Goal: Information Seeking & Learning: Learn about a topic

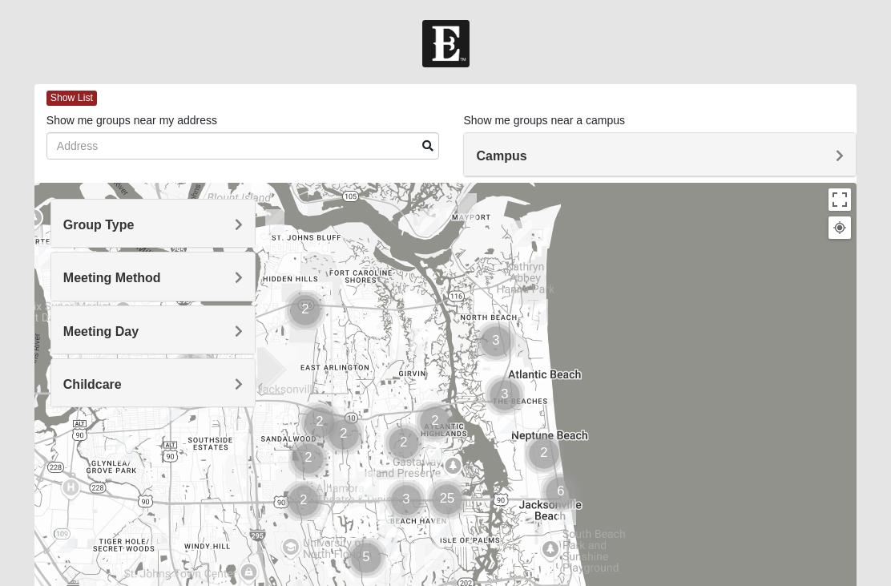
click at [223, 220] on h4 "Group Type" at bounding box center [153, 224] width 180 height 15
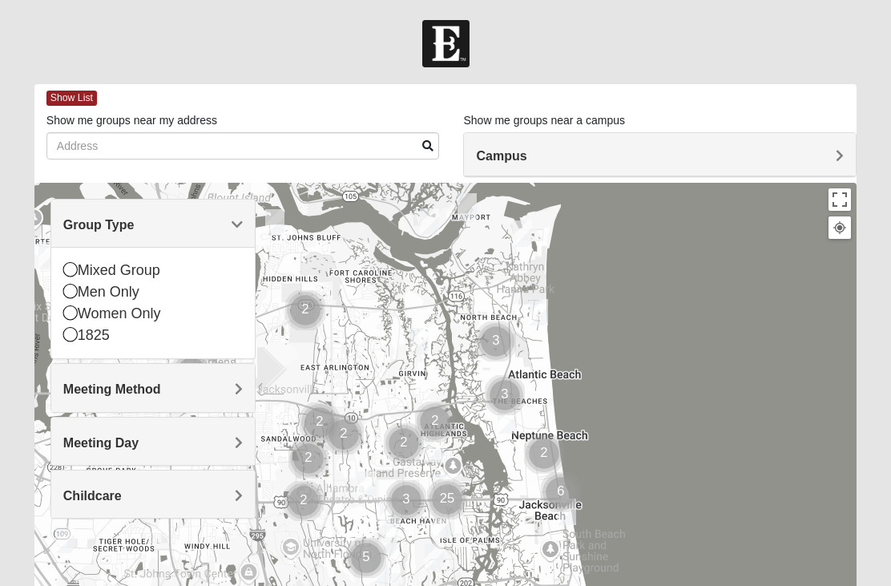
click at [72, 266] on icon at bounding box center [70, 269] width 14 height 14
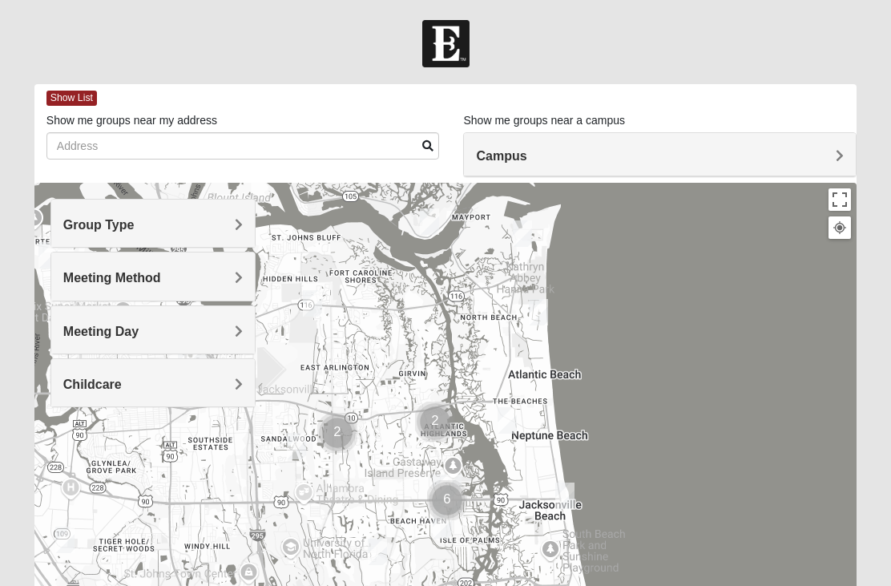
click at [191, 280] on h4 "Meeting Method" at bounding box center [153, 277] width 180 height 15
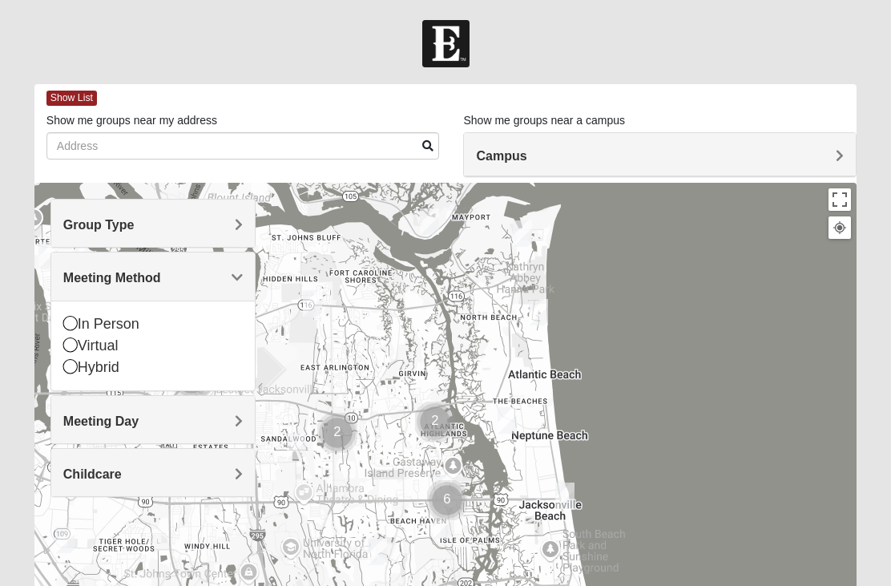
click at [218, 271] on h4 "Meeting Method" at bounding box center [153, 277] width 180 height 15
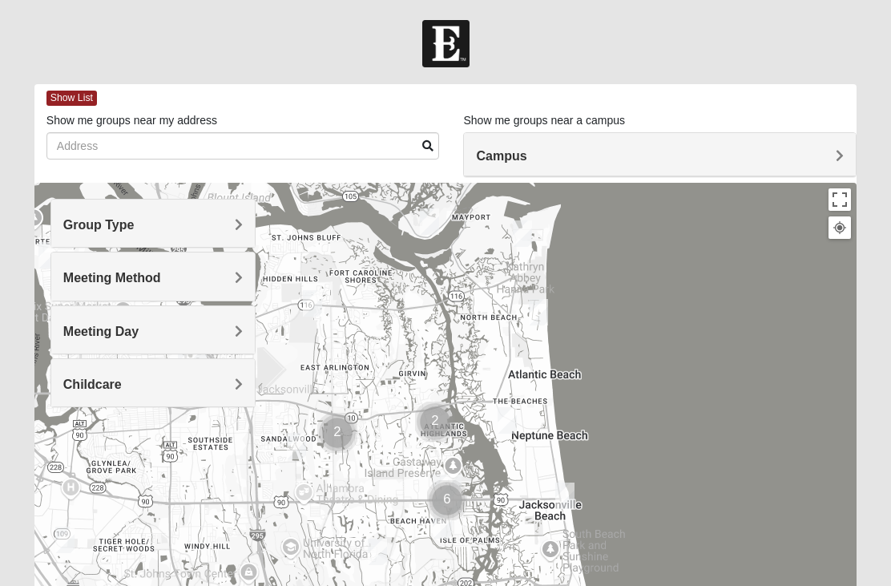
click at [219, 329] on h4 "Meeting Day" at bounding box center [153, 331] width 180 height 15
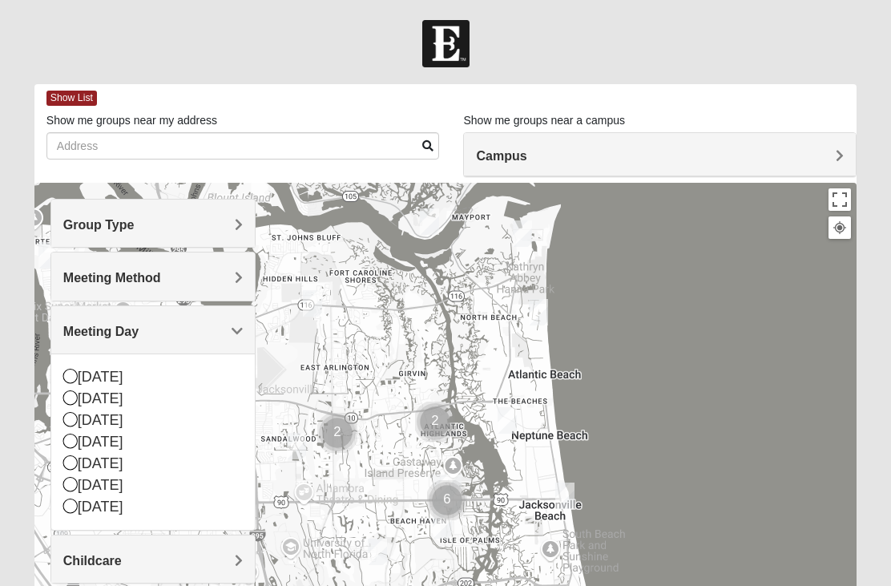
click at [228, 334] on h4 "Meeting Day" at bounding box center [153, 331] width 180 height 15
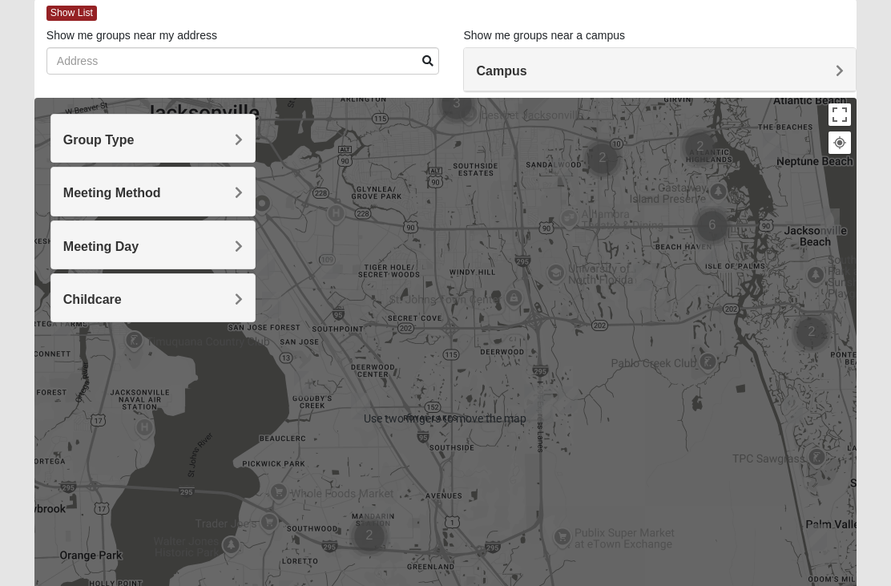
scroll to position [79, 0]
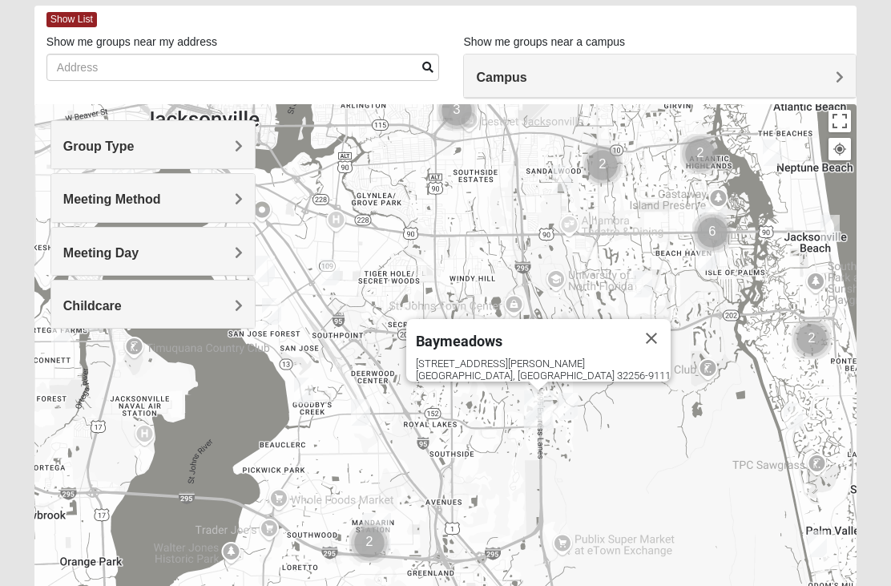
click at [832, 75] on h4 "Campus" at bounding box center [660, 77] width 368 height 15
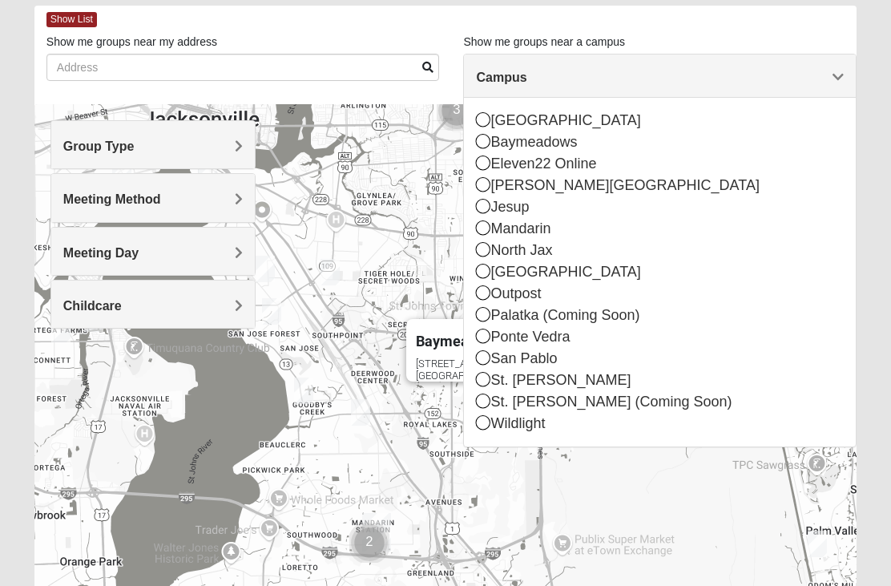
click at [486, 143] on icon at bounding box center [483, 141] width 14 height 14
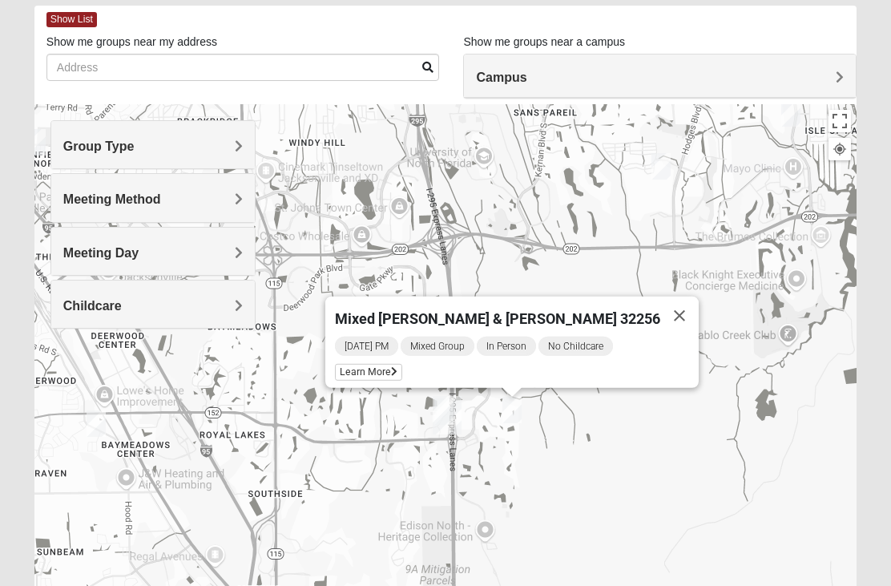
click at [402, 371] on span "Learn More" at bounding box center [368, 372] width 67 height 17
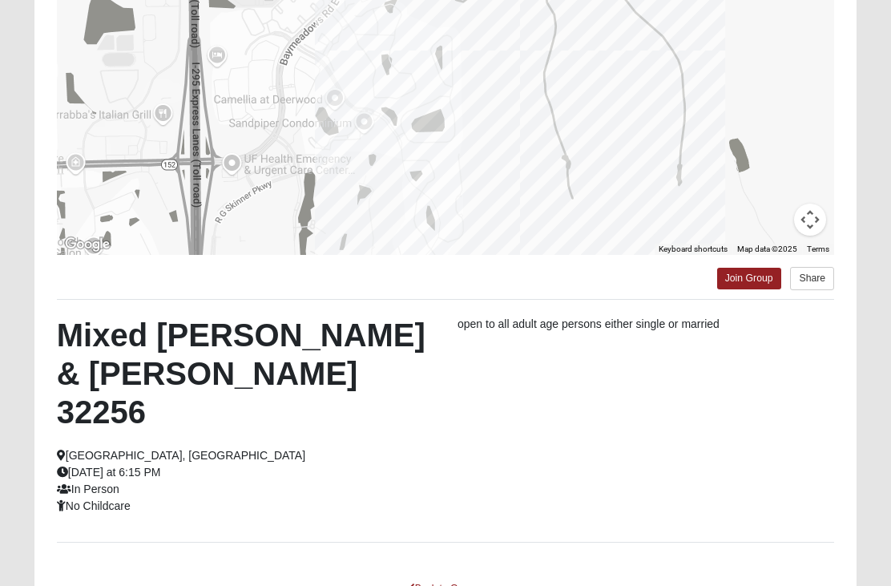
scroll to position [263, 0]
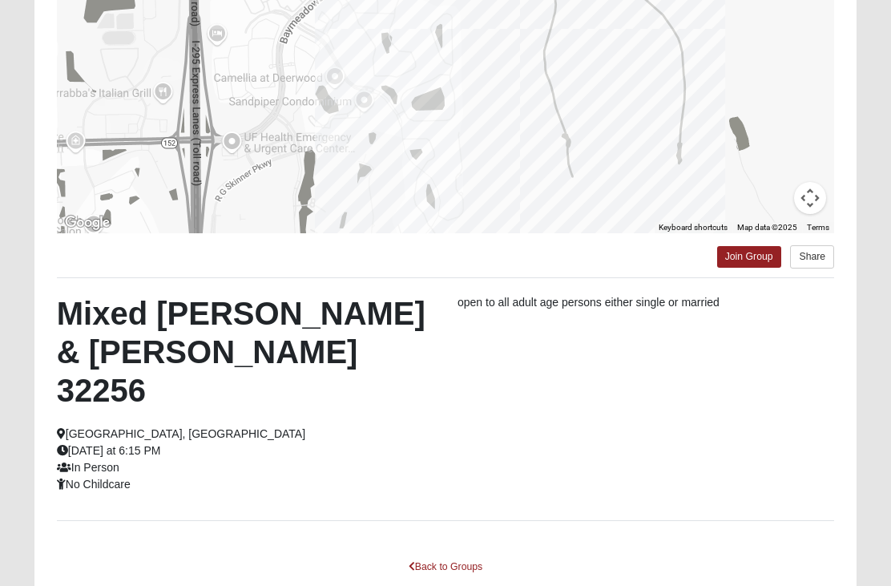
click at [469, 554] on link "Back to Groups" at bounding box center [445, 566] width 95 height 25
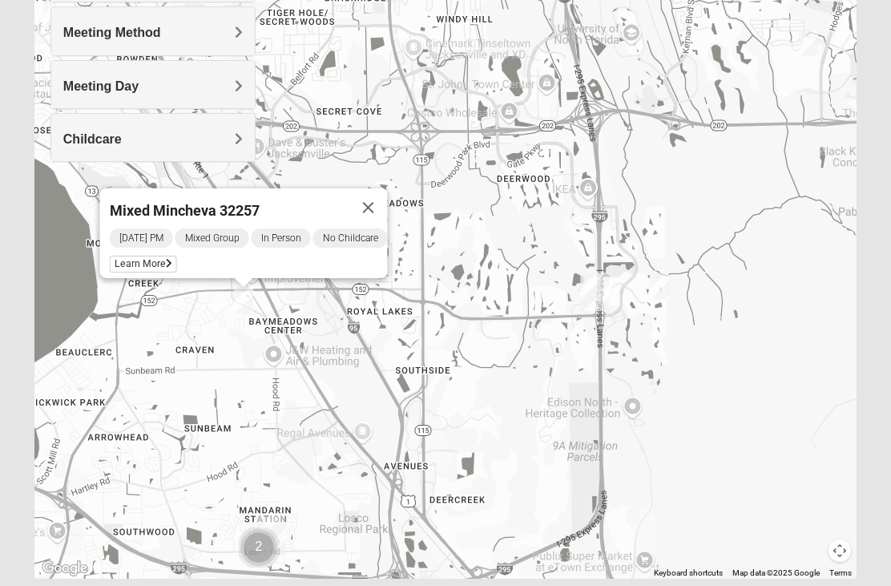
click at [303, 257] on div "Wednesday PM Mixed Group In Person No Childcare Learn More" at bounding box center [248, 252] width 278 height 51
click at [119, 256] on span "Learn More" at bounding box center [142, 264] width 67 height 17
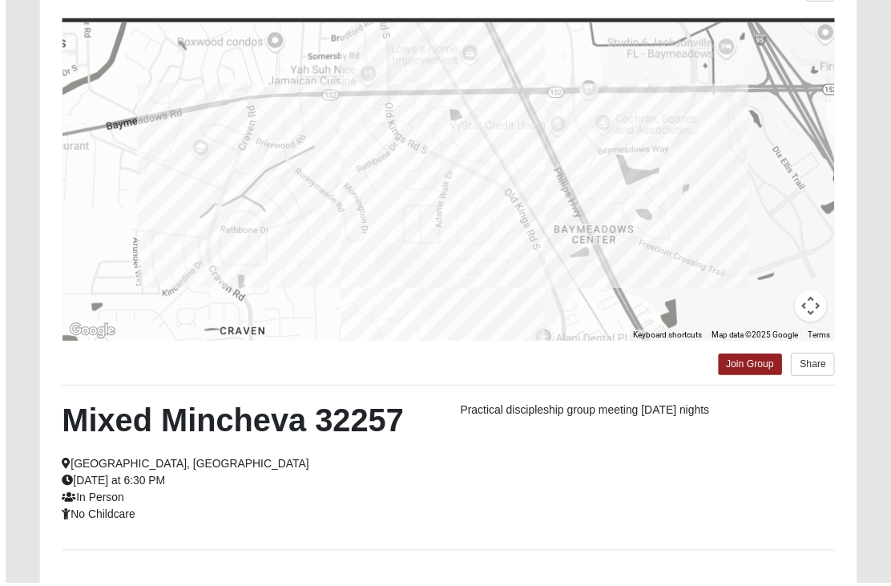
scroll to position [186, 0]
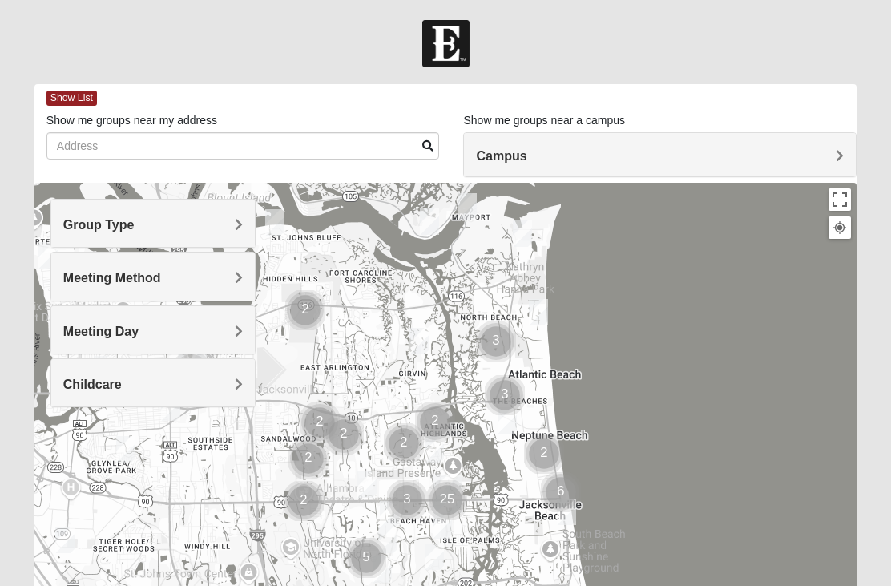
click at [232, 219] on h4 "Group Type" at bounding box center [153, 224] width 180 height 15
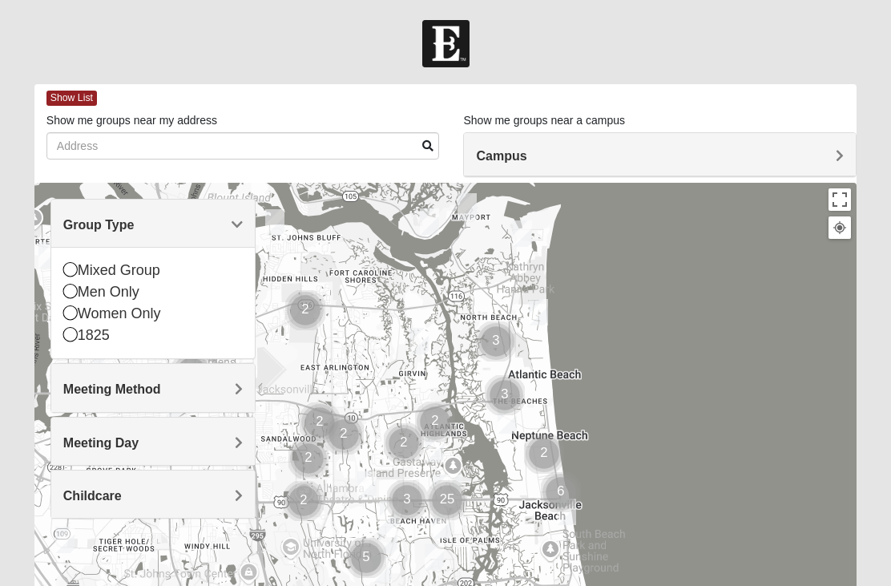
click at [166, 265] on div "Mixed Group" at bounding box center [153, 271] width 180 height 22
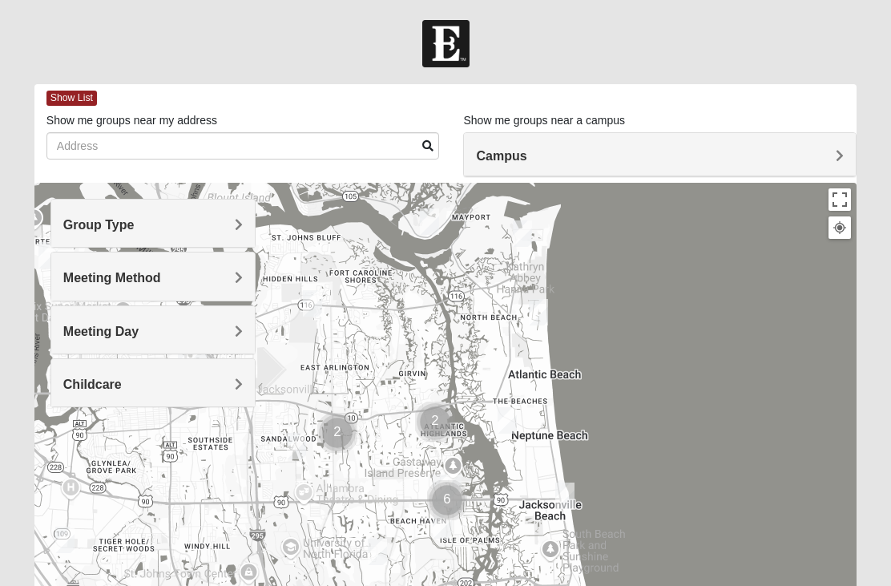
click at [648, 157] on h4 "Campus" at bounding box center [660, 155] width 368 height 15
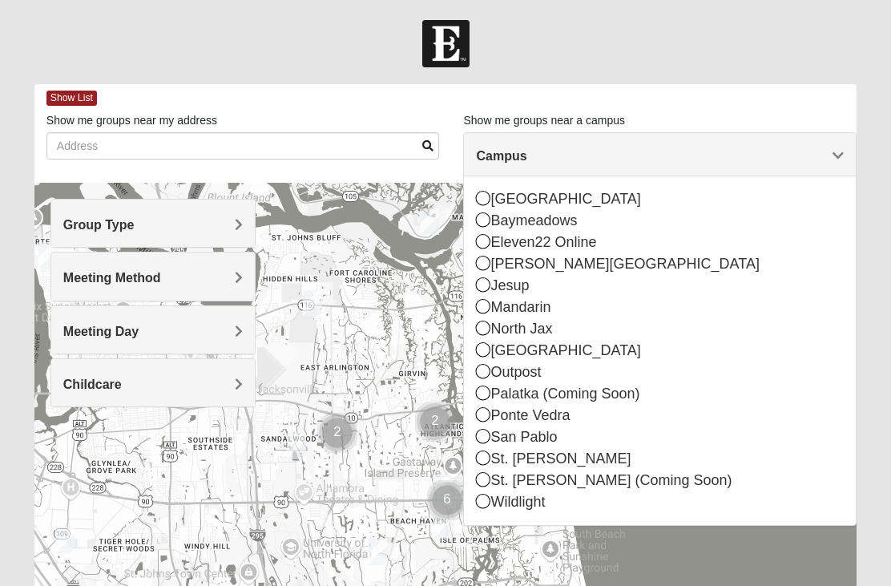
click at [557, 226] on div "Baymeadows" at bounding box center [660, 221] width 368 height 22
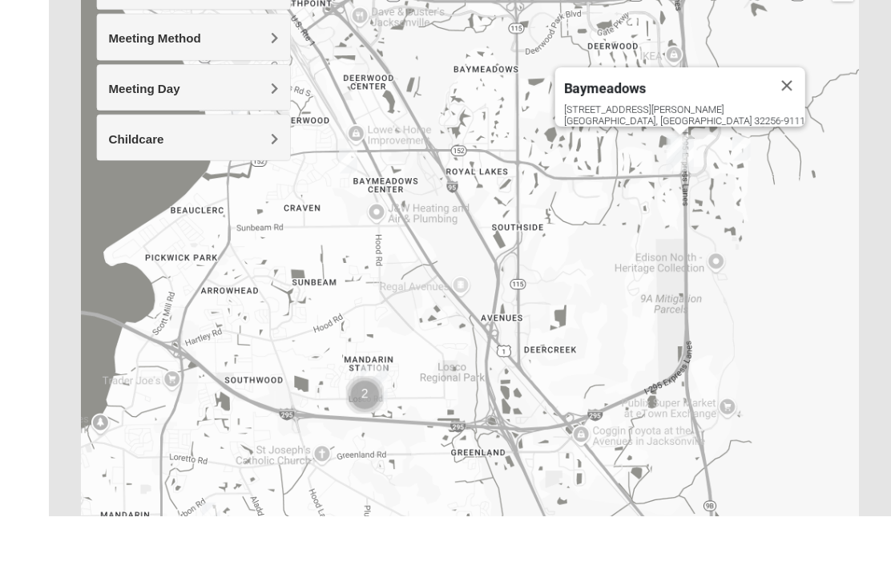
scroll to position [245, 0]
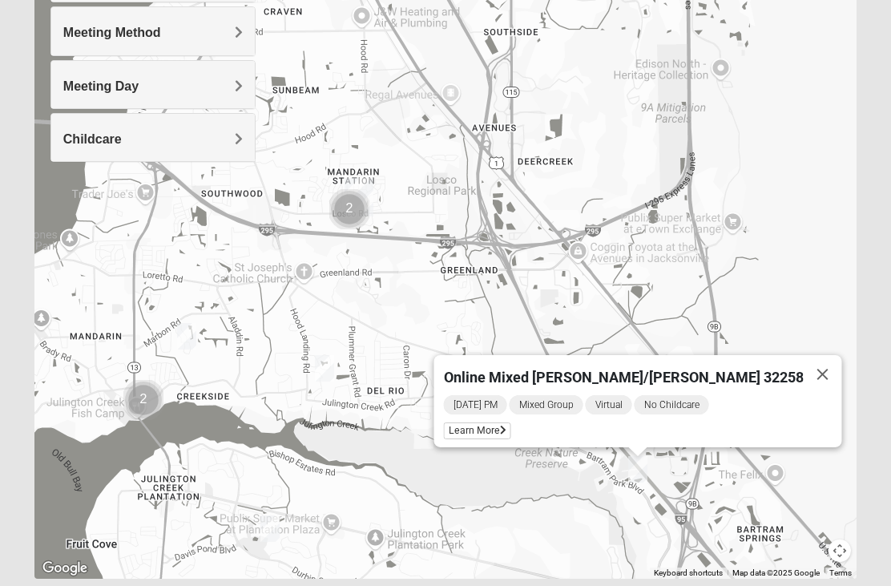
click at [563, 421] on div "[DATE] PM Mixed Group Virtual No Childcare Learn More" at bounding box center [642, 420] width 398 height 54
click at [510, 435] on span "Learn More" at bounding box center [476, 430] width 67 height 17
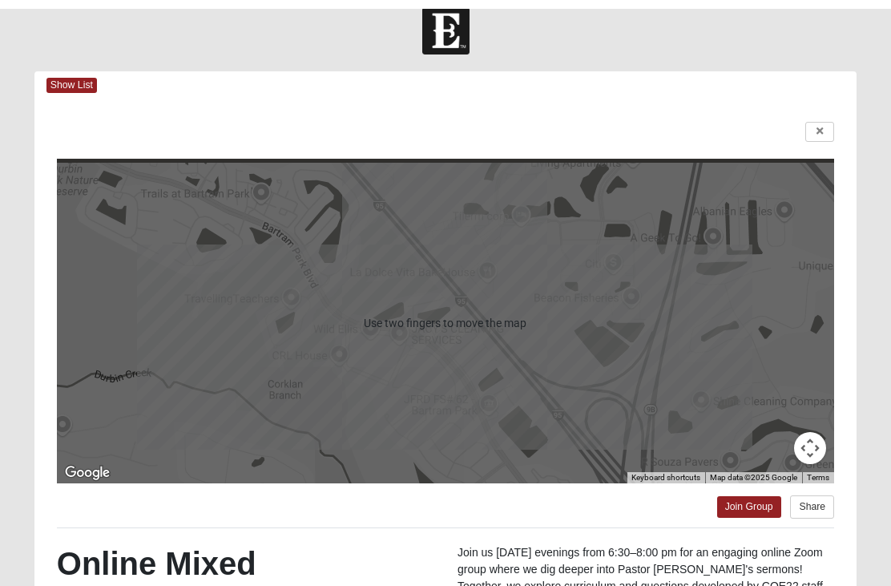
scroll to position [0, 0]
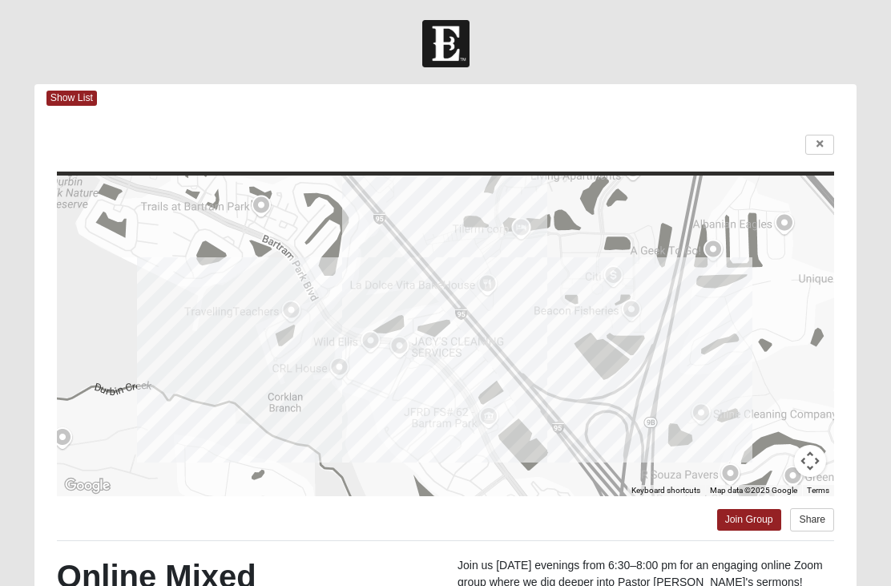
click at [829, 146] on link at bounding box center [819, 145] width 29 height 20
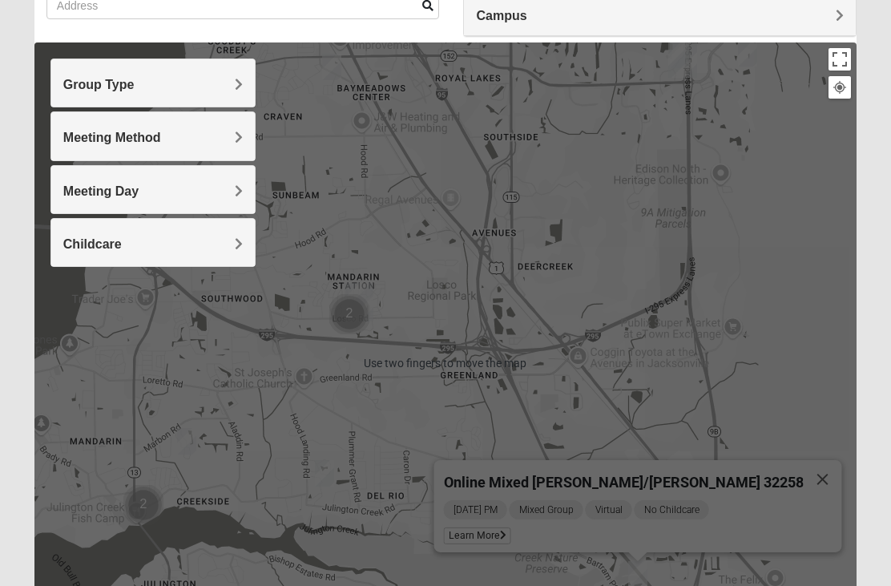
scroll to position [142, 0]
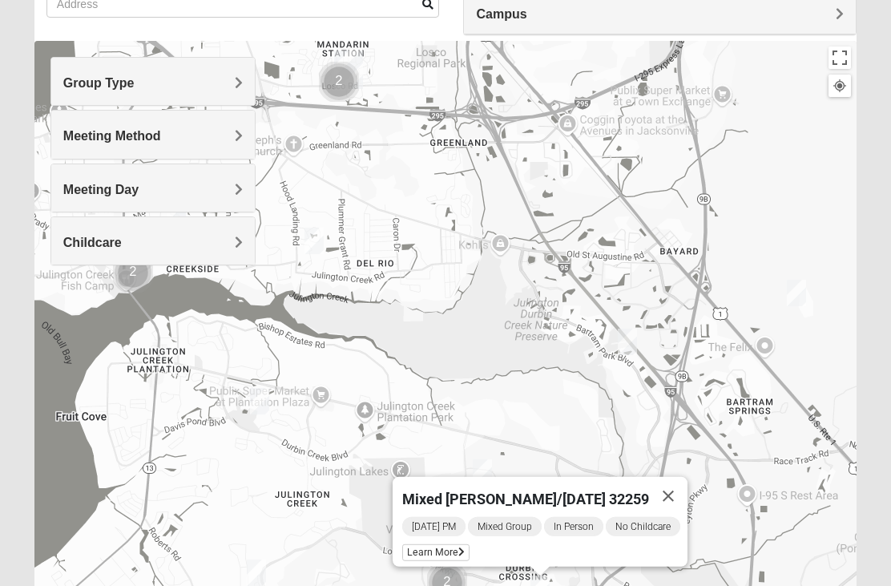
click at [443, 547] on span "Learn More" at bounding box center [435, 552] width 67 height 17
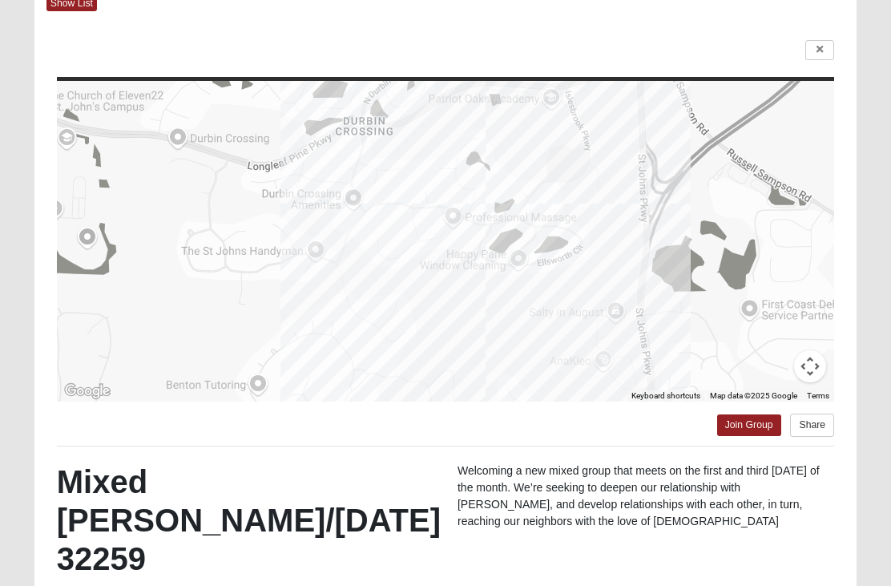
scroll to position [94, 0]
click at [828, 50] on link at bounding box center [819, 51] width 29 height 20
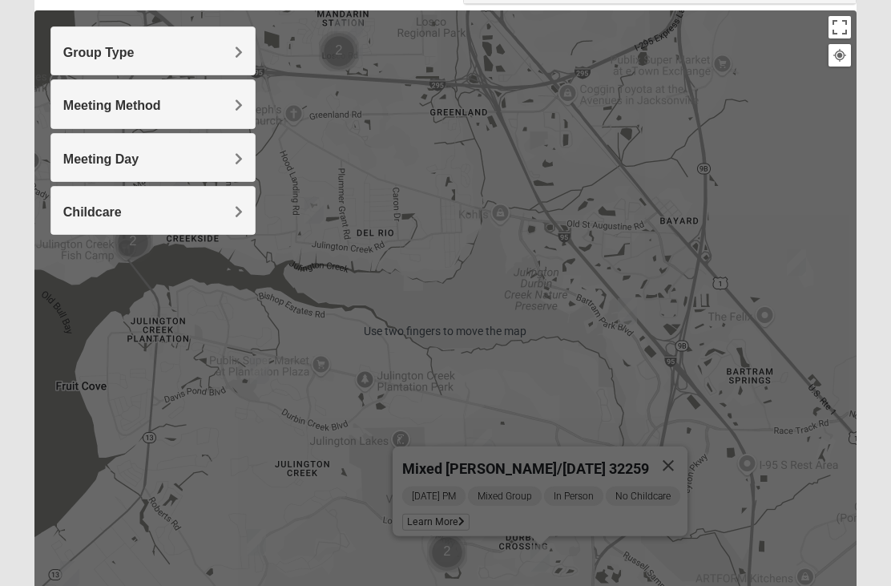
scroll to position [174, 0]
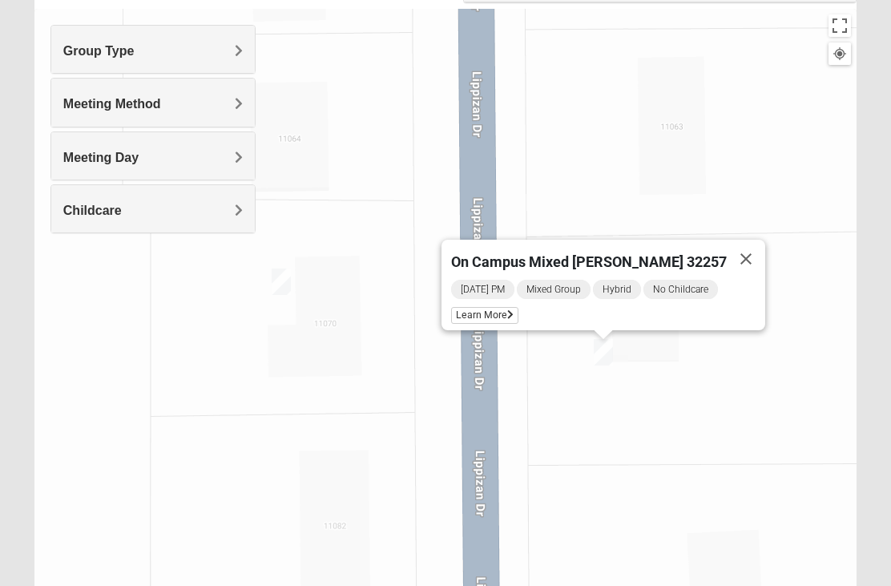
click at [514, 312] on span "Learn More" at bounding box center [484, 315] width 67 height 17
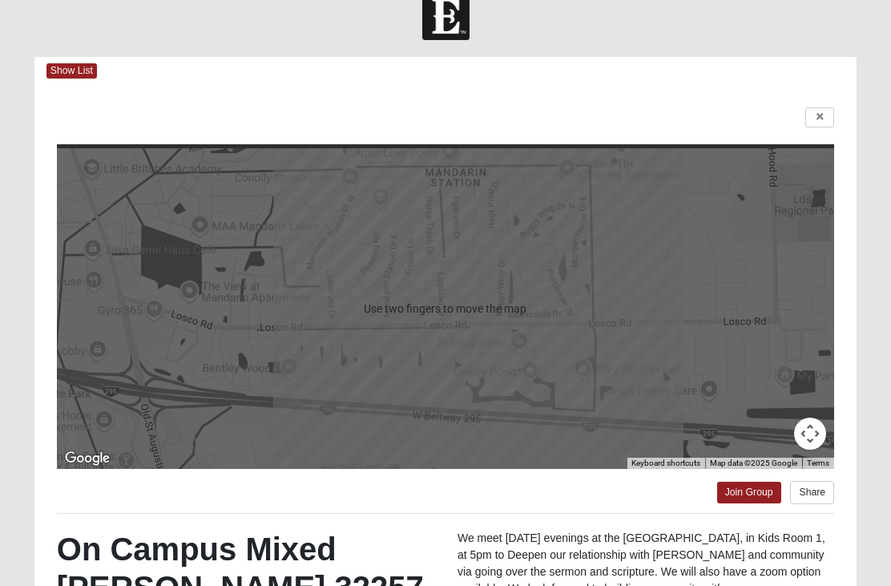
scroll to position [29, 0]
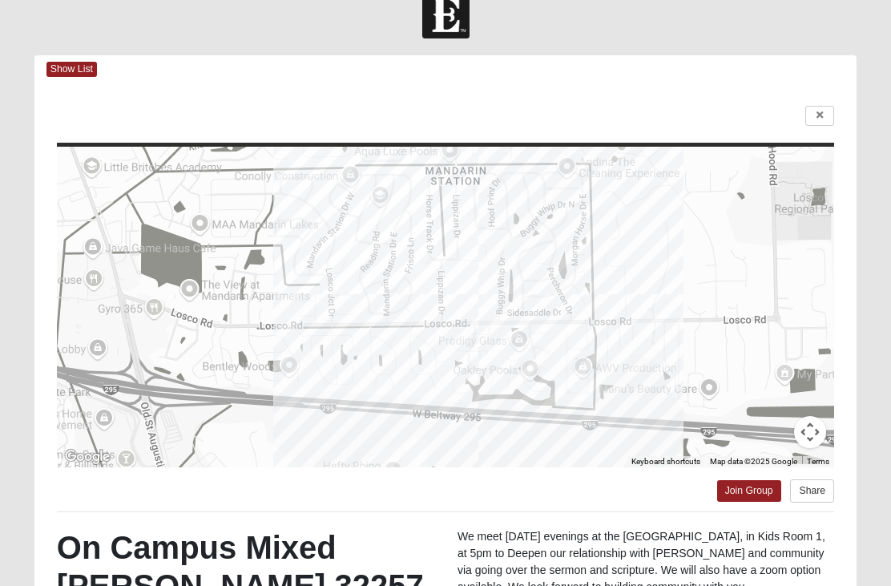
click at [827, 113] on link at bounding box center [819, 116] width 29 height 20
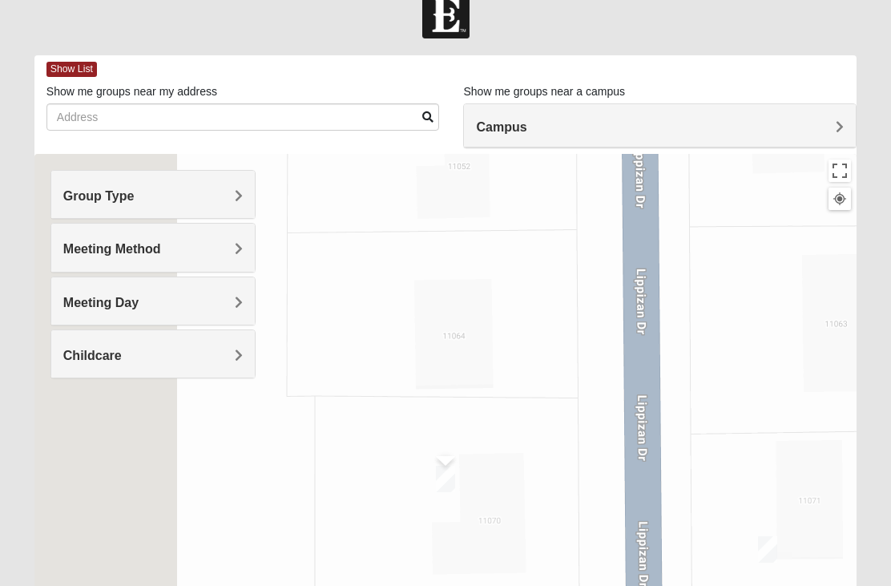
click at [448, 507] on div "On Campus Mixed [PERSON_NAME] 32257 [DATE] PM Mixed Group In Person No Childcar…" at bounding box center [445, 474] width 822 height 641
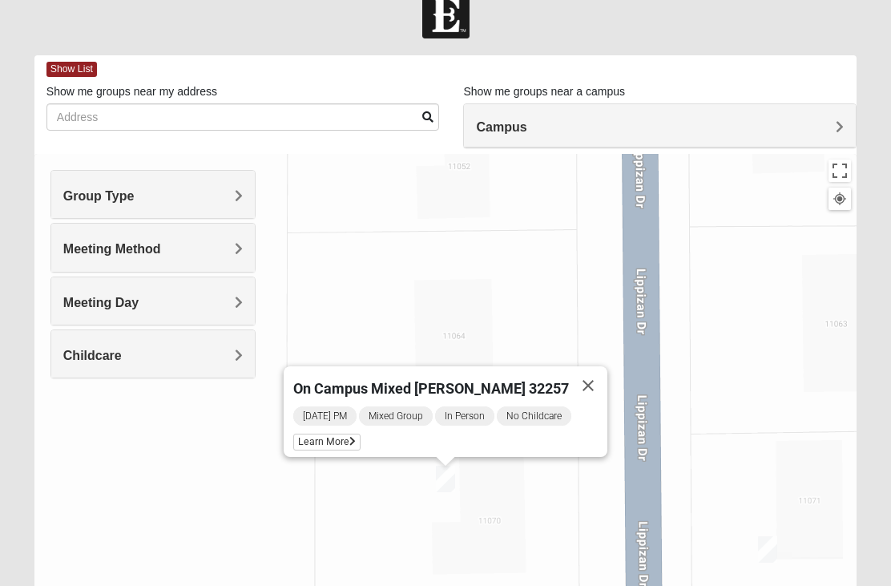
click at [348, 447] on span "Learn More" at bounding box center [326, 441] width 67 height 17
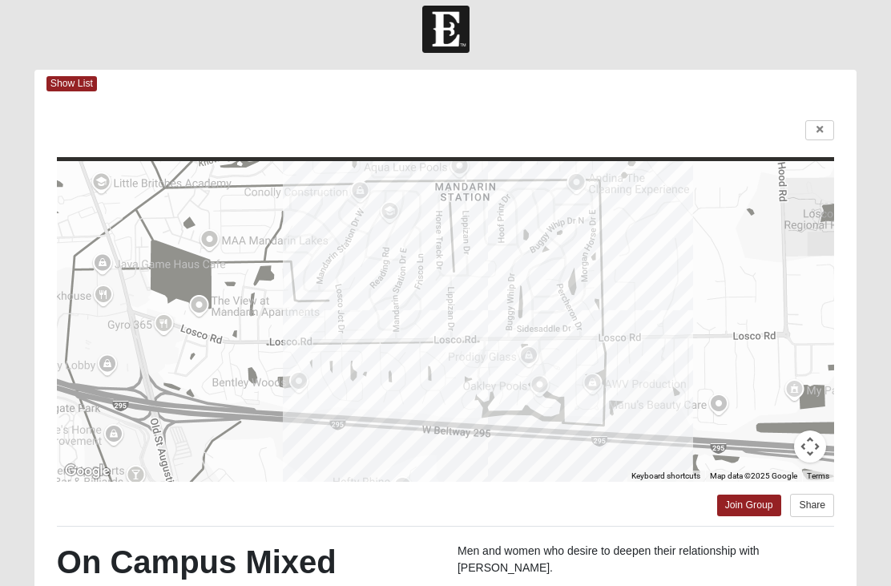
scroll to position [0, 0]
